Goal: Navigation & Orientation: Find specific page/section

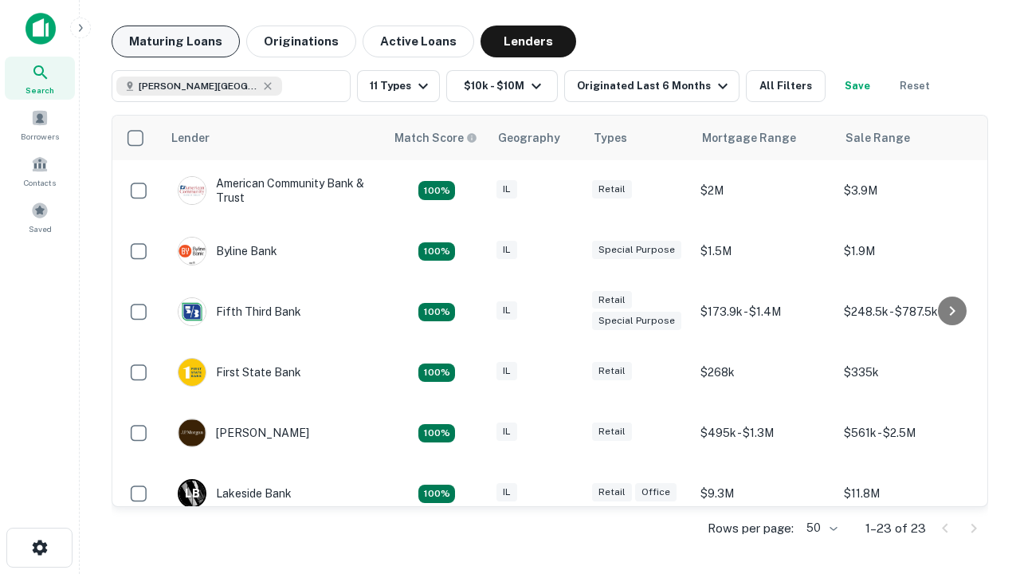
click at [175, 41] on button "Maturing Loans" at bounding box center [176, 42] width 128 height 32
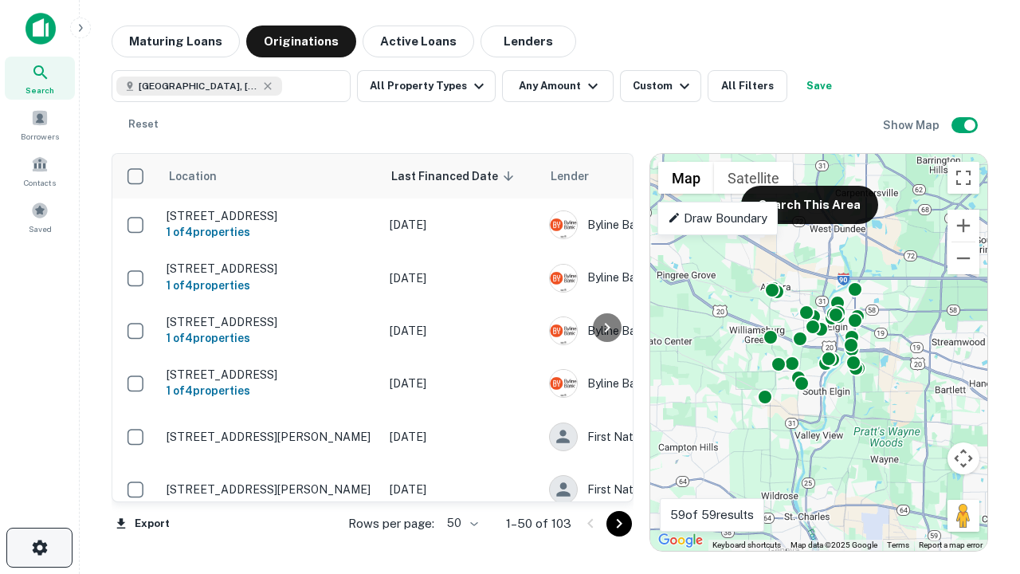
click at [39, 548] on icon "button" at bounding box center [39, 547] width 19 height 19
